Goal: Find specific page/section: Find specific page/section

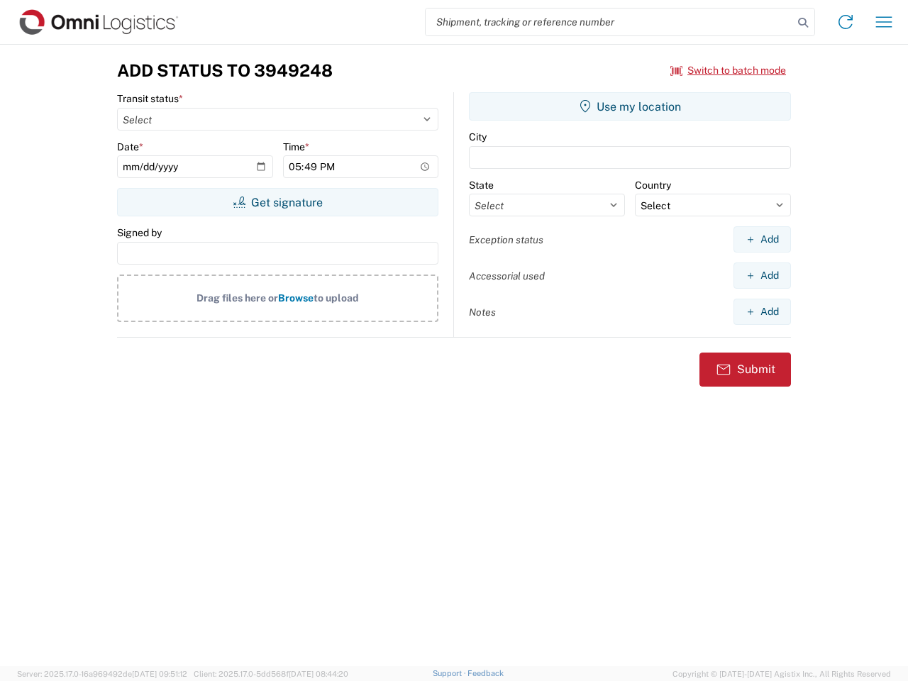
click at [609, 22] on input "search" at bounding box center [608, 22] width 367 height 27
click at [803, 23] on icon at bounding box center [803, 23] width 20 height 20
click at [845, 22] on icon at bounding box center [845, 22] width 23 height 23
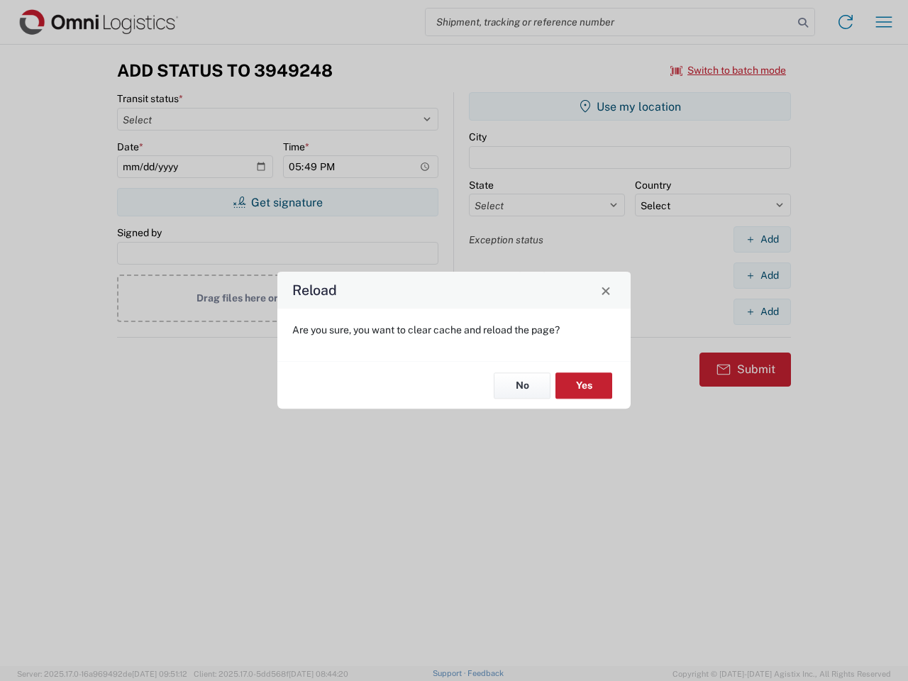
click at [884, 22] on div "Reload Are you sure, you want to clear cache and reload the page? No Yes" at bounding box center [454, 340] width 908 height 681
click at [728, 70] on div "Reload Are you sure, you want to clear cache and reload the page? No Yes" at bounding box center [454, 340] width 908 height 681
click at [277, 202] on div "Reload Are you sure, you want to clear cache and reload the page? No Yes" at bounding box center [454, 340] width 908 height 681
click at [630, 106] on div "Reload Are you sure, you want to clear cache and reload the page? No Yes" at bounding box center [454, 340] width 908 height 681
click at [762, 239] on div "Reload Are you sure, you want to clear cache and reload the page? No Yes" at bounding box center [454, 340] width 908 height 681
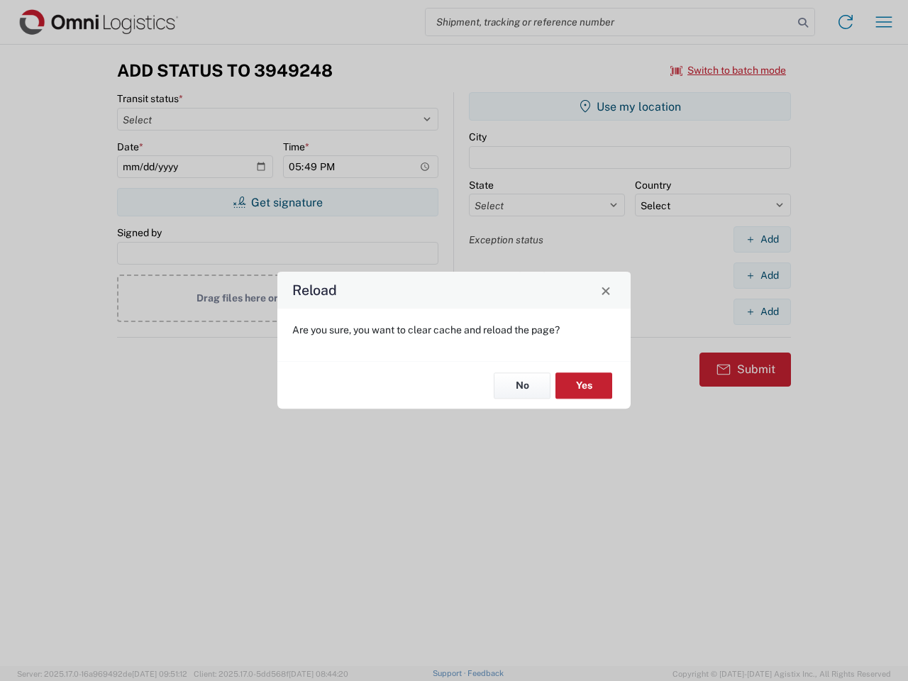
click at [762, 275] on div "Reload Are you sure, you want to clear cache and reload the page? No Yes" at bounding box center [454, 340] width 908 height 681
click at [762, 311] on div "Reload Are you sure, you want to clear cache and reload the page? No Yes" at bounding box center [454, 340] width 908 height 681
